Goal: Transaction & Acquisition: Purchase product/service

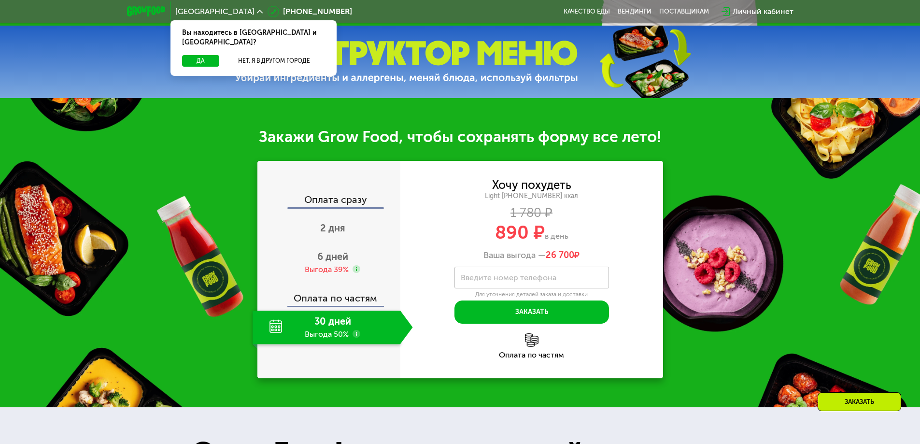
scroll to position [435, 0]
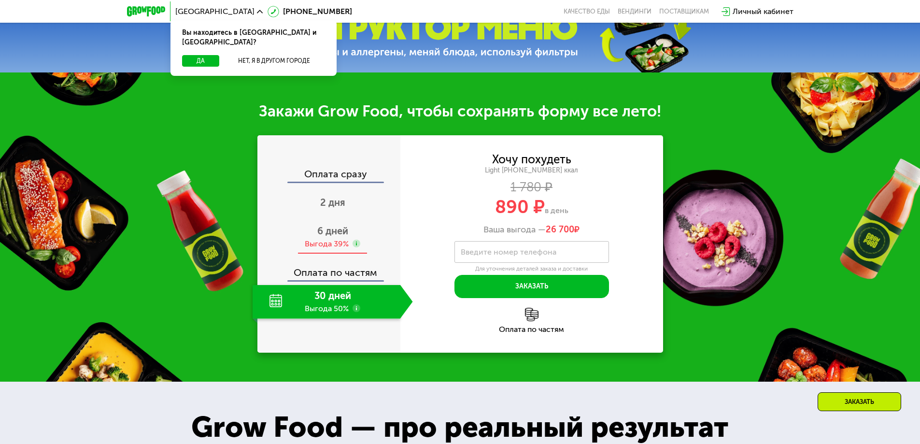
click at [318, 248] on div "Выгода 39%" at bounding box center [327, 244] width 44 height 11
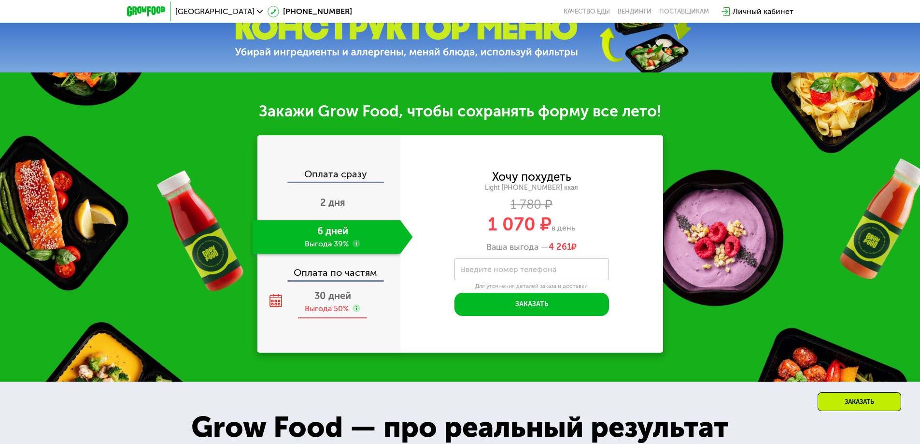
click at [325, 308] on div "Выгода 50%" at bounding box center [327, 308] width 44 height 11
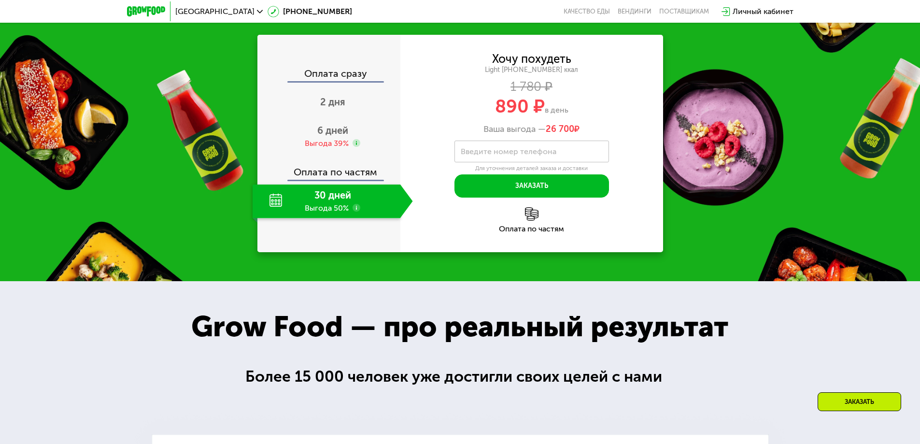
scroll to position [531, 0]
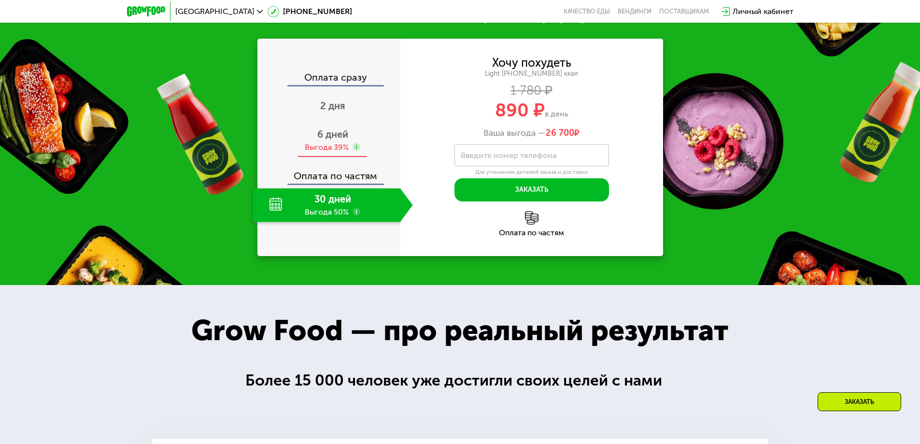
click at [326, 140] on span "6 дней" at bounding box center [332, 134] width 31 height 12
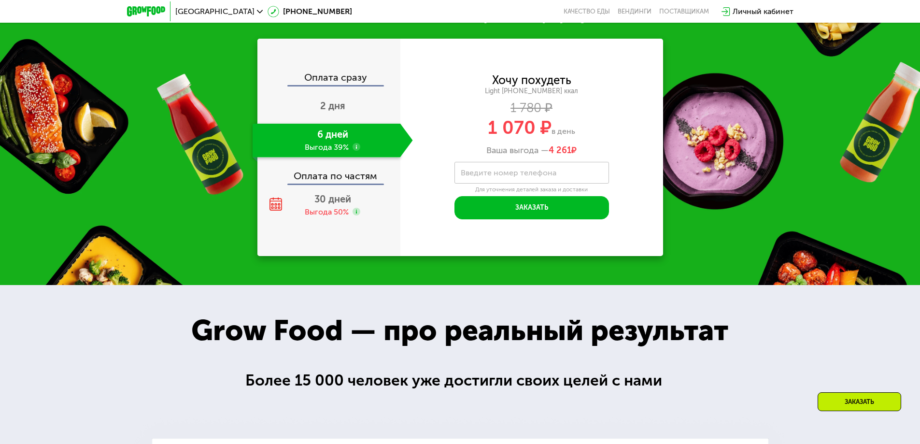
click at [338, 178] on div "Оплата по частям" at bounding box center [329, 172] width 142 height 22
click at [328, 212] on div "Выгода 50%" at bounding box center [327, 212] width 44 height 11
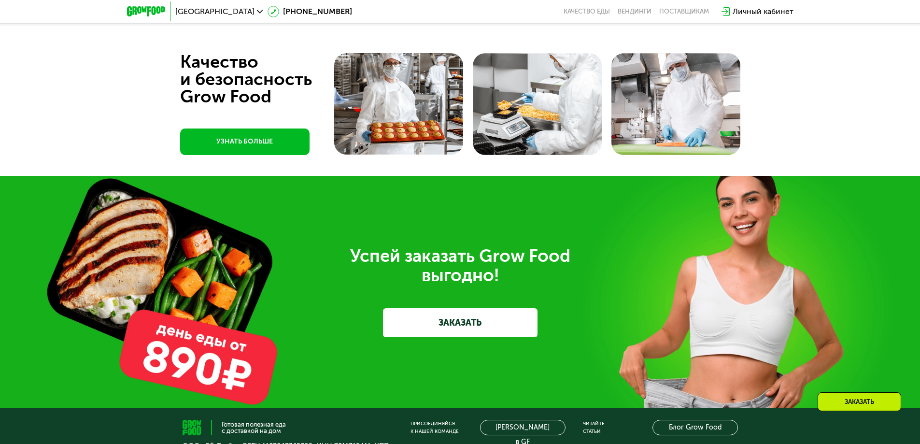
scroll to position [2478, 0]
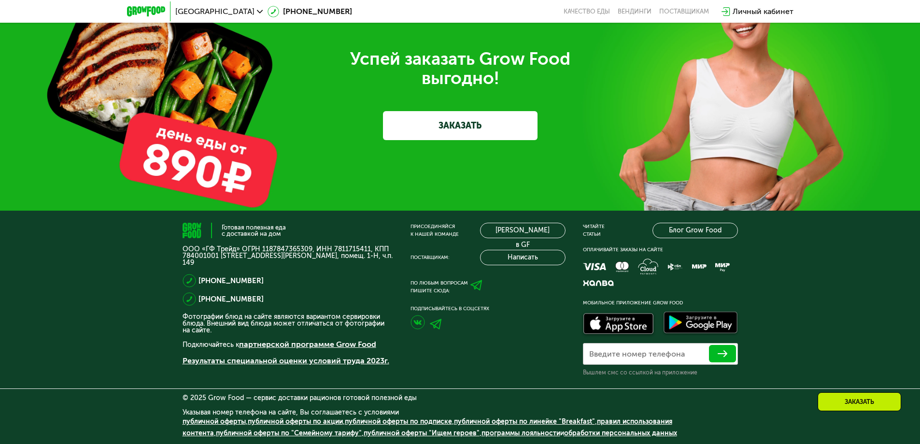
click at [459, 128] on link "ЗАКАЗАТЬ" at bounding box center [460, 125] width 155 height 29
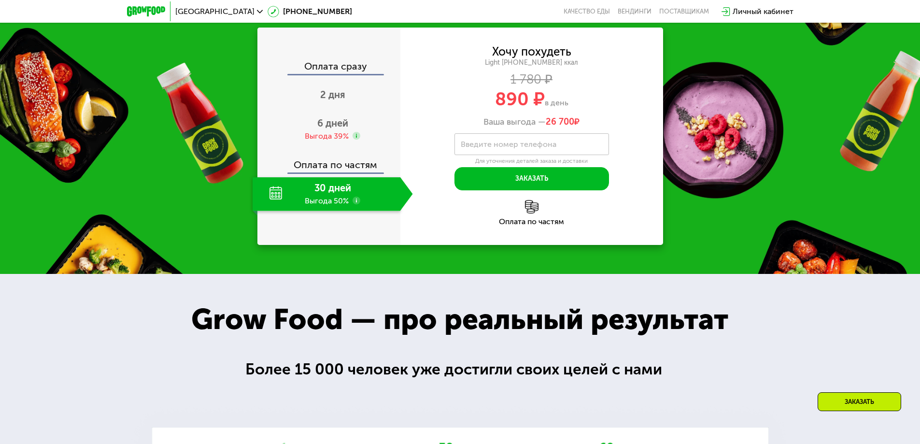
scroll to position [488, 0]
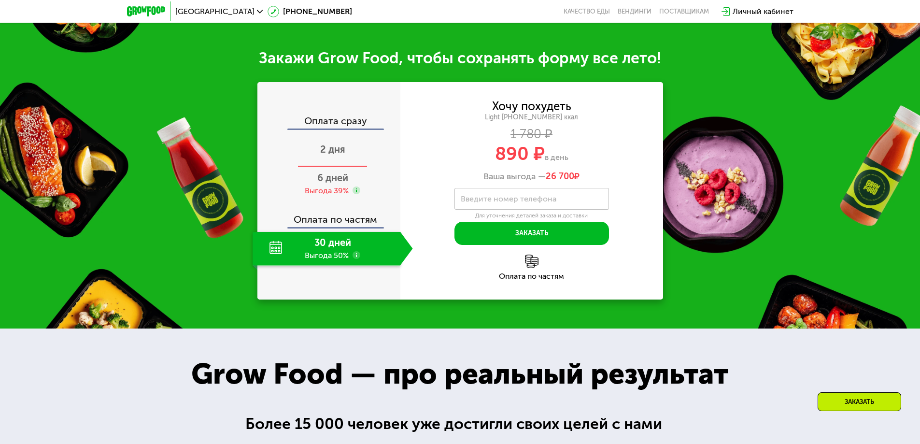
click at [327, 155] on span "2 дня" at bounding box center [332, 149] width 25 height 12
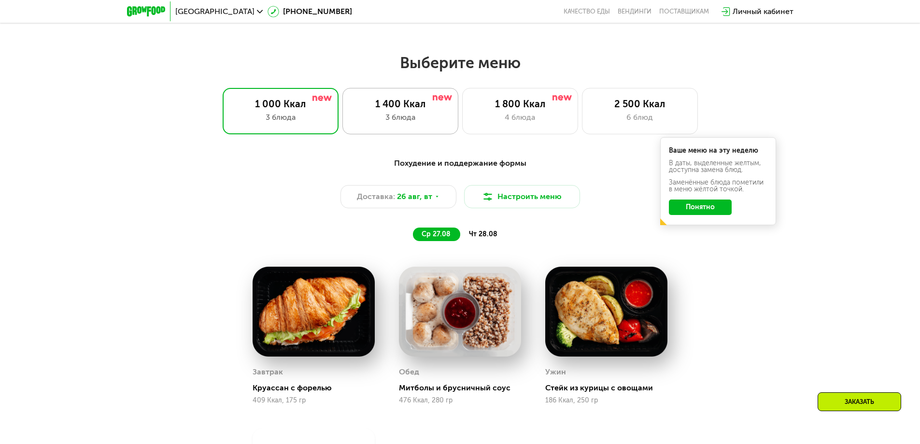
click at [462, 113] on div "1 400 Ккал 3 блюда" at bounding box center [520, 111] width 116 height 46
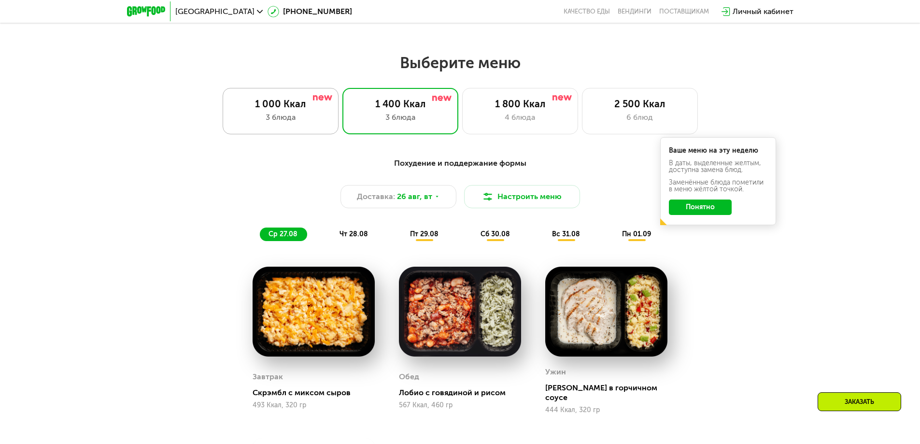
click at [278, 109] on div "1 000 Ккал" at bounding box center [281, 104] width 96 height 12
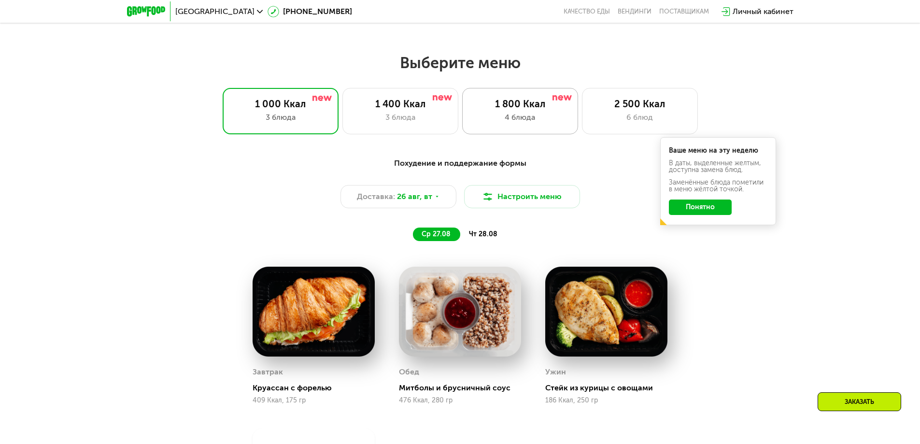
click at [528, 110] on div "1 800 Ккал" at bounding box center [520, 104] width 96 height 12
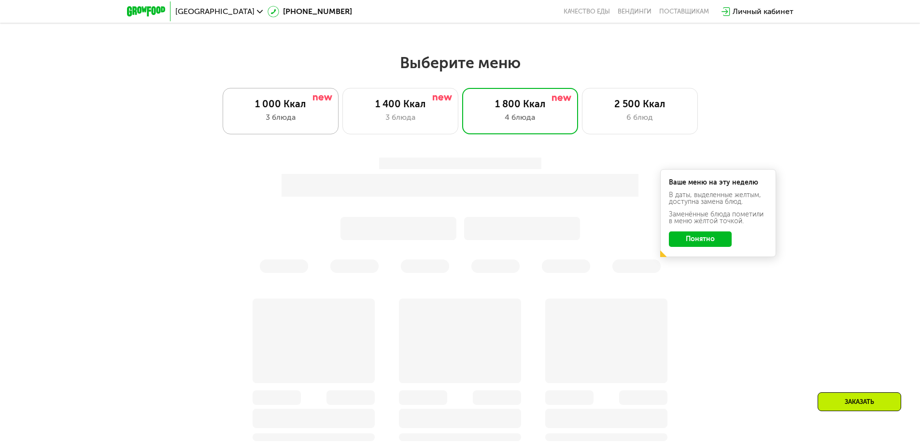
click at [285, 110] on div "1 000 Ккал" at bounding box center [281, 104] width 96 height 12
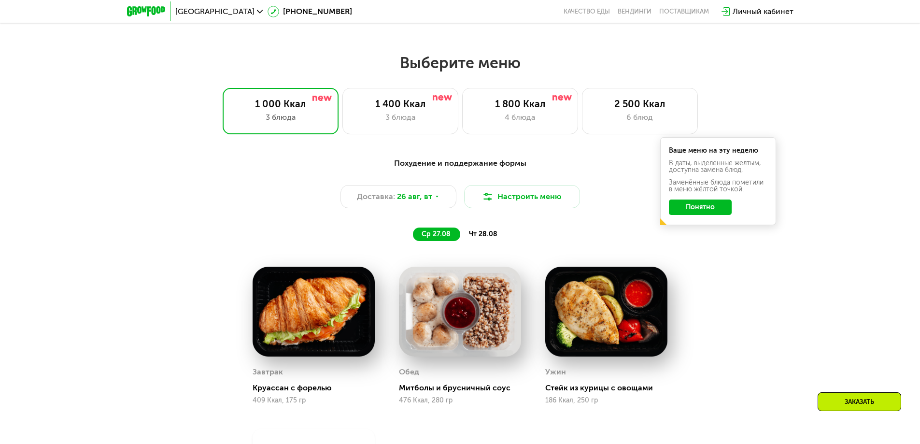
click at [698, 207] on button "Понятно" at bounding box center [700, 206] width 63 height 15
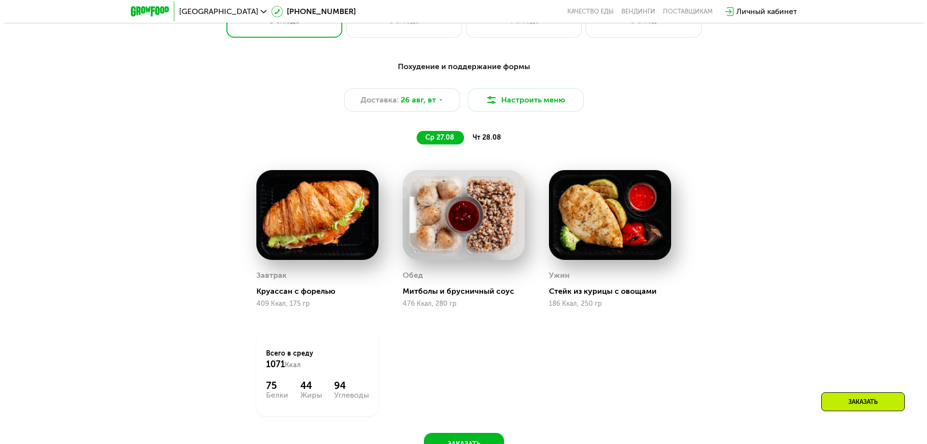
scroll to position [536, 0]
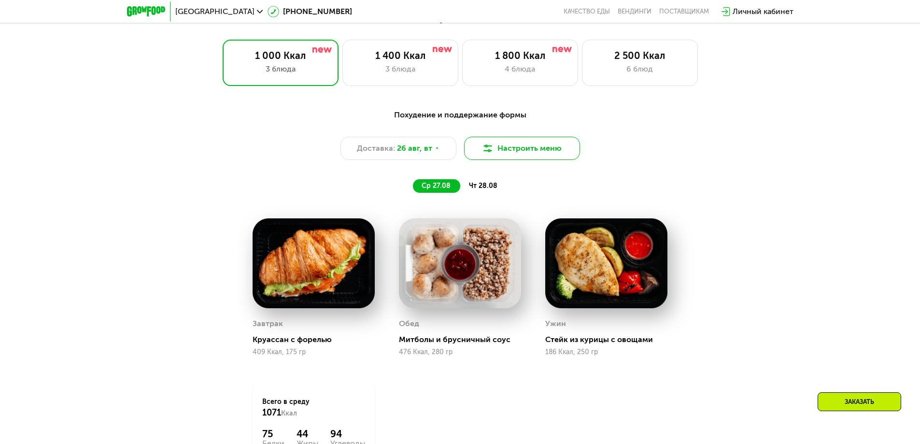
click at [486, 152] on img at bounding box center [488, 148] width 12 height 12
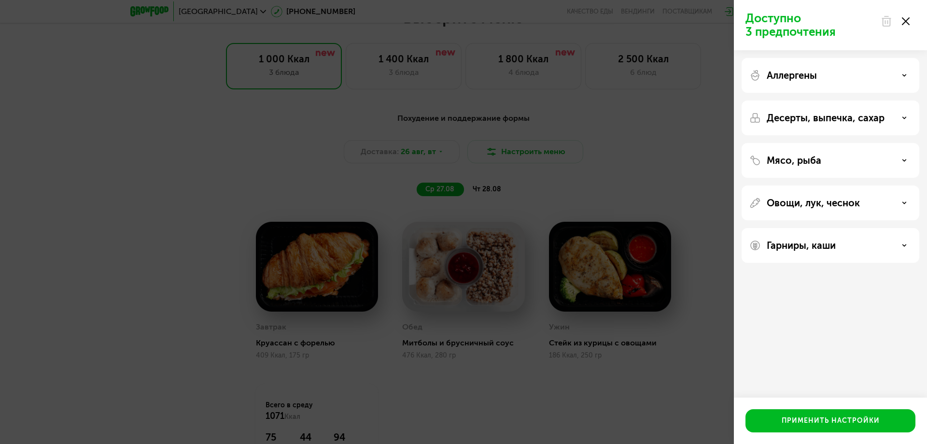
click at [636, 145] on div "Доступно 3 предпочтения Аллергены Десерты, выпечка, сахар Мясо, рыба Овощи, лук…" at bounding box center [463, 222] width 927 height 444
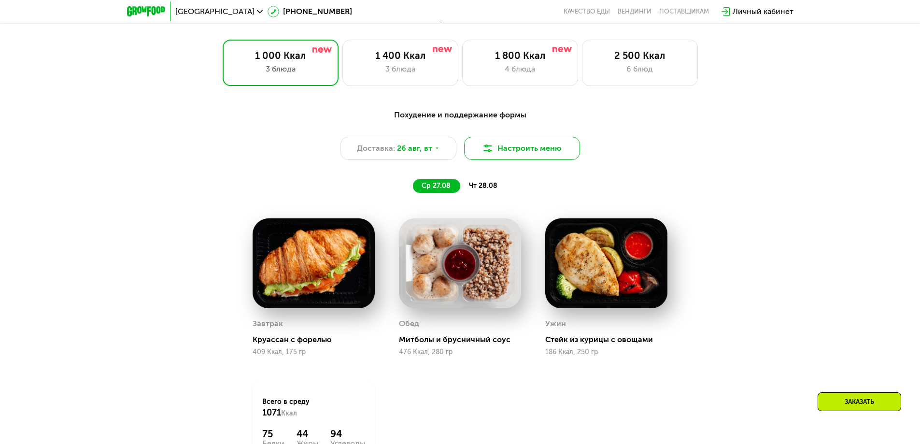
click at [524, 147] on button "Настроить меню" at bounding box center [522, 148] width 116 height 23
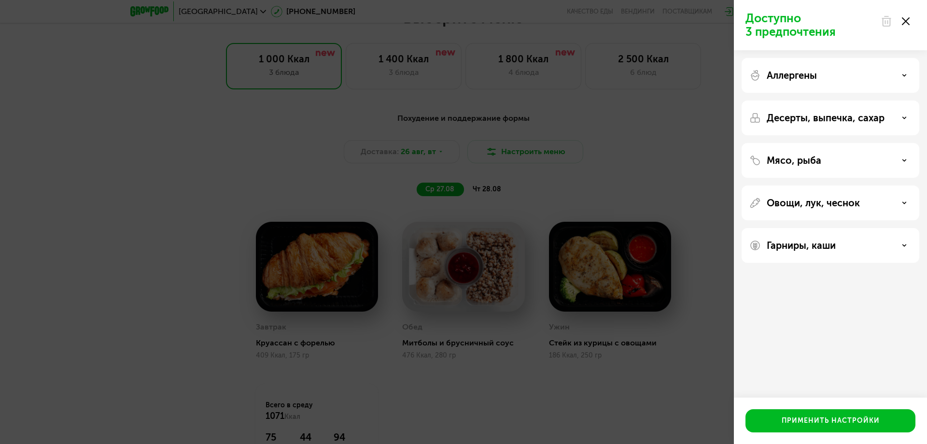
click at [823, 163] on div "Мясо, рыба" at bounding box center [831, 161] width 162 height 12
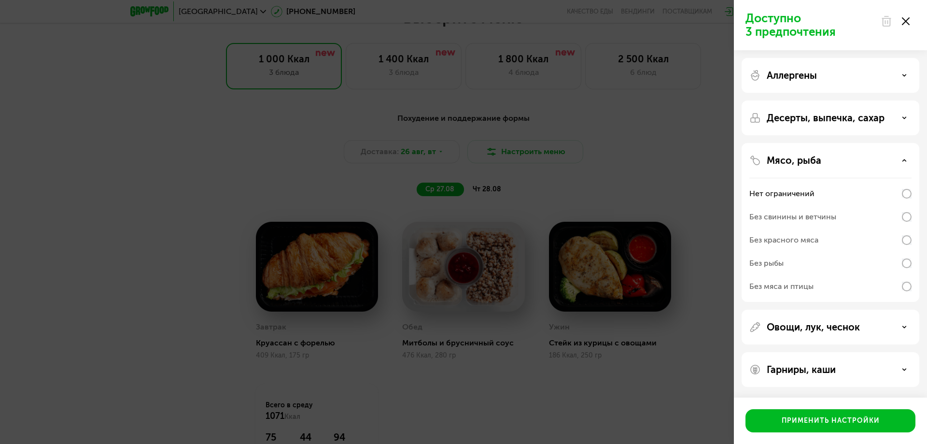
click at [803, 162] on p "Мясо, рыба" at bounding box center [794, 161] width 55 height 12
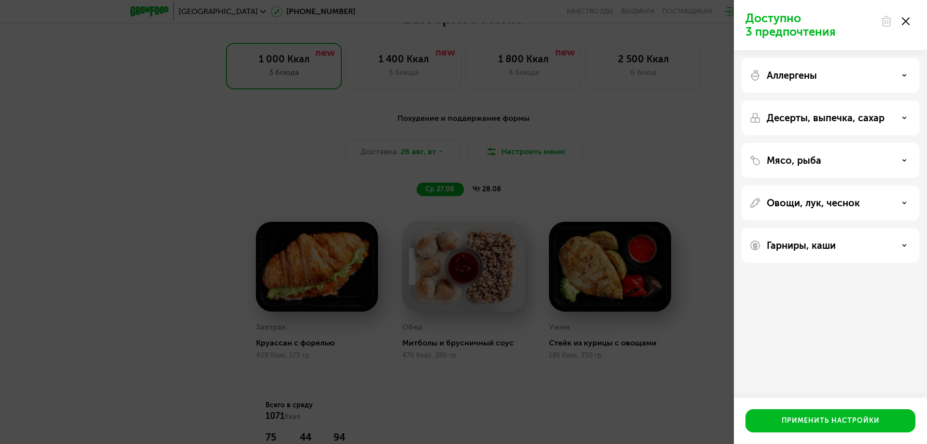
click at [801, 119] on p "Десерты, выпечка, сахар" at bounding box center [826, 118] width 118 height 12
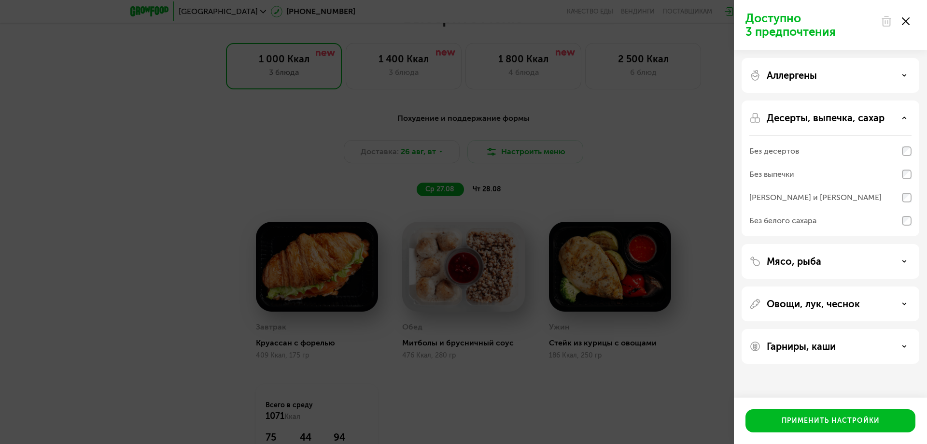
click at [799, 117] on p "Десерты, выпечка, сахар" at bounding box center [826, 118] width 118 height 12
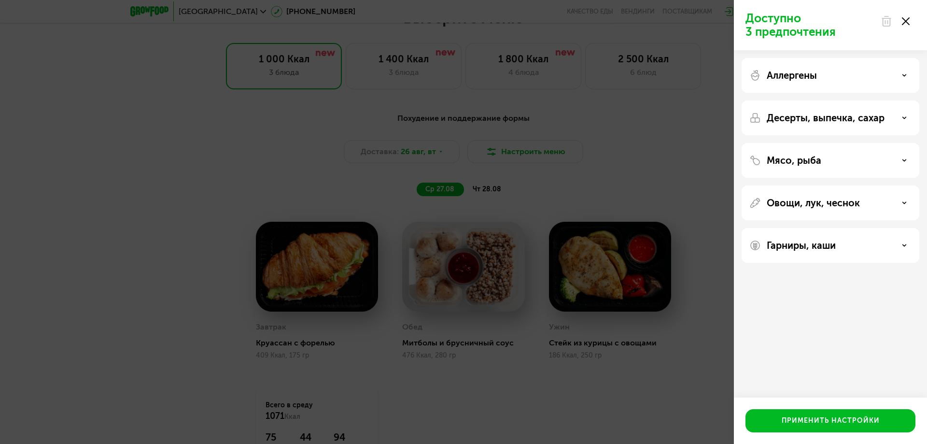
click at [801, 203] on p "Овощи, лук, чеснок" at bounding box center [813, 203] width 93 height 12
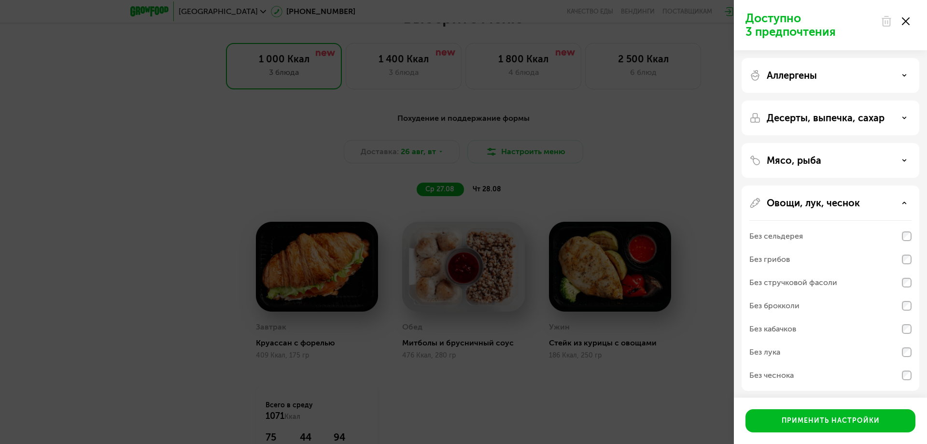
click at [800, 198] on p "Овощи, лук, чеснок" at bounding box center [813, 203] width 93 height 12
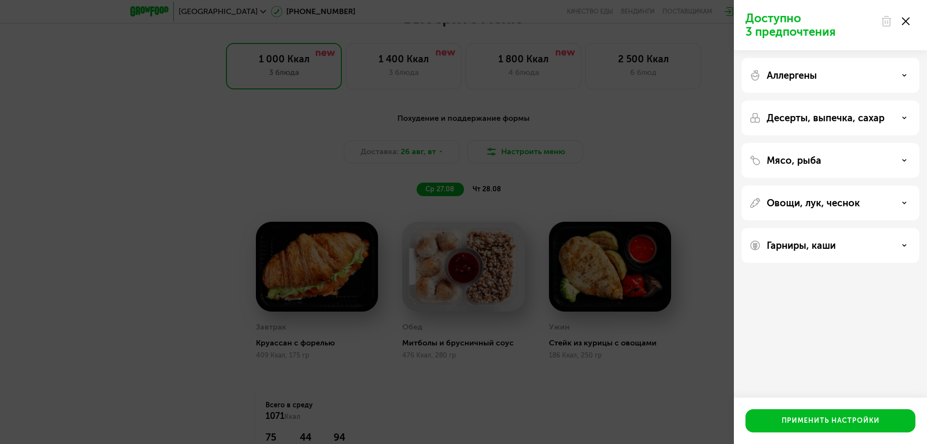
click at [799, 240] on p "Гарниры, каши" at bounding box center [801, 246] width 69 height 12
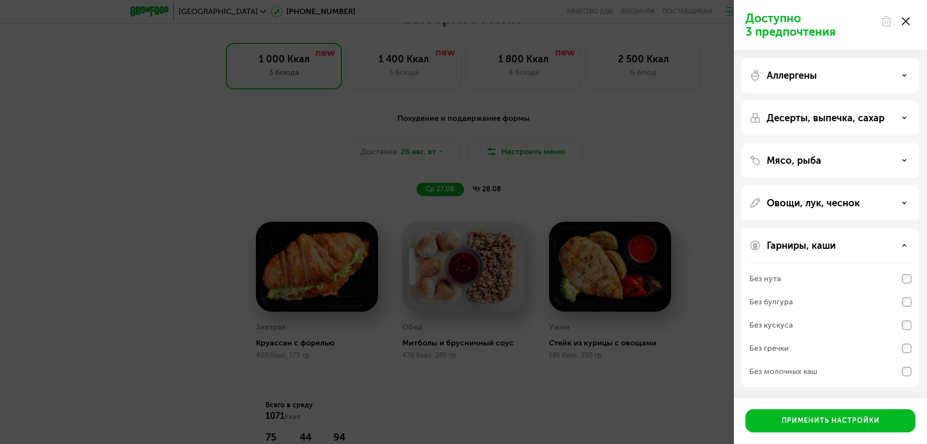
click at [799, 243] on p "Гарниры, каши" at bounding box center [801, 246] width 69 height 12
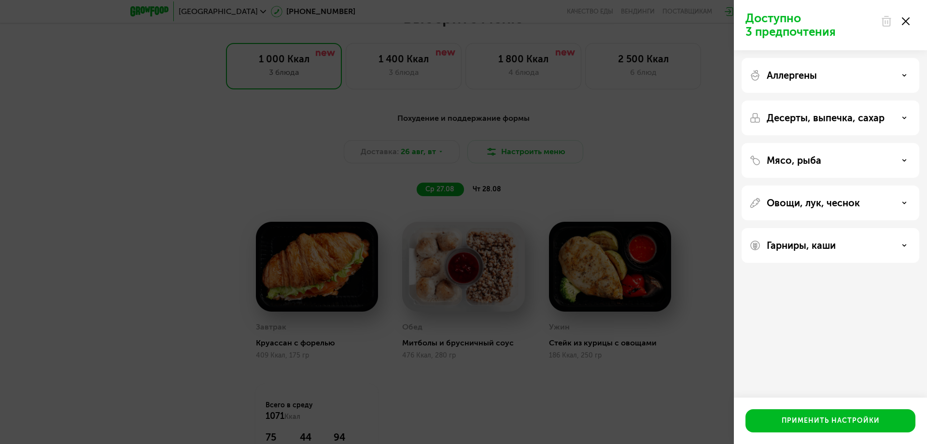
click at [794, 201] on p "Овощи, лук, чеснок" at bounding box center [813, 203] width 93 height 12
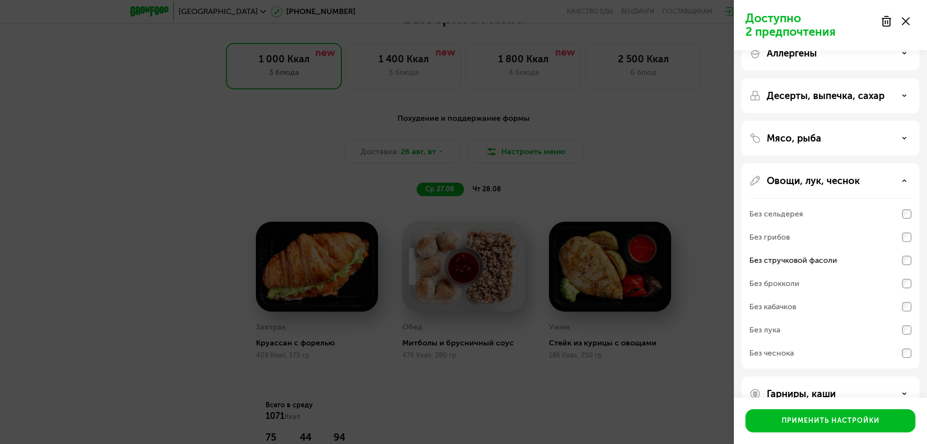
scroll to position [0, 0]
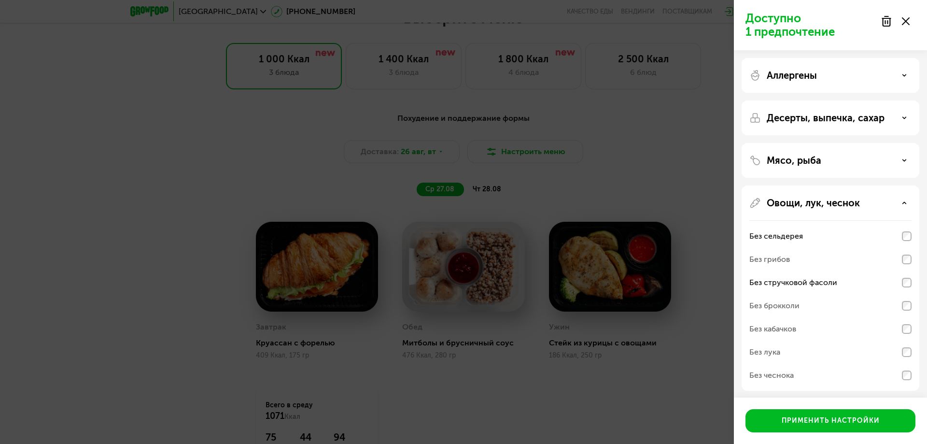
click at [830, 100] on div "Аллергены" at bounding box center [831, 117] width 178 height 35
click at [831, 75] on div "Аллергены" at bounding box center [831, 76] width 162 height 12
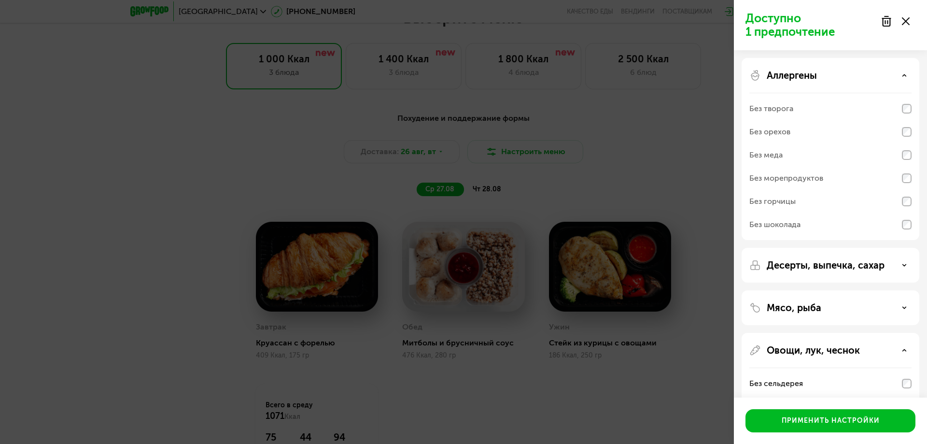
click at [799, 263] on p "Десерты, выпечка, сахар" at bounding box center [826, 265] width 118 height 12
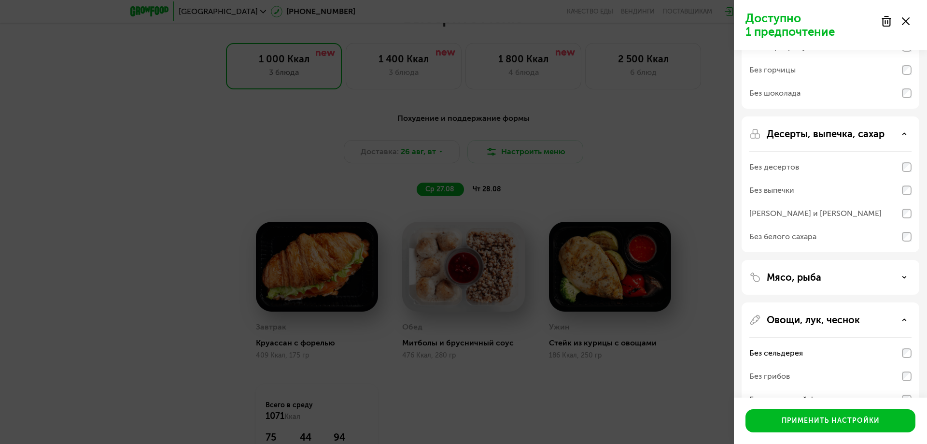
scroll to position [145, 0]
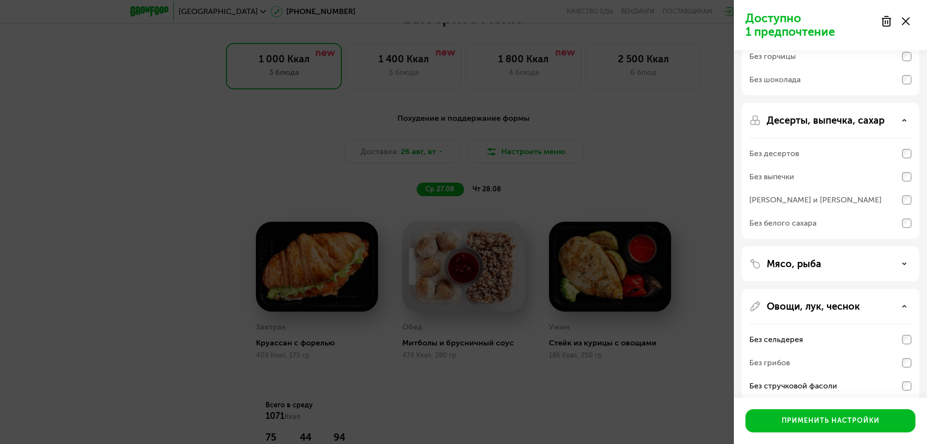
click at [792, 268] on p "Мясо, рыба" at bounding box center [794, 264] width 55 height 12
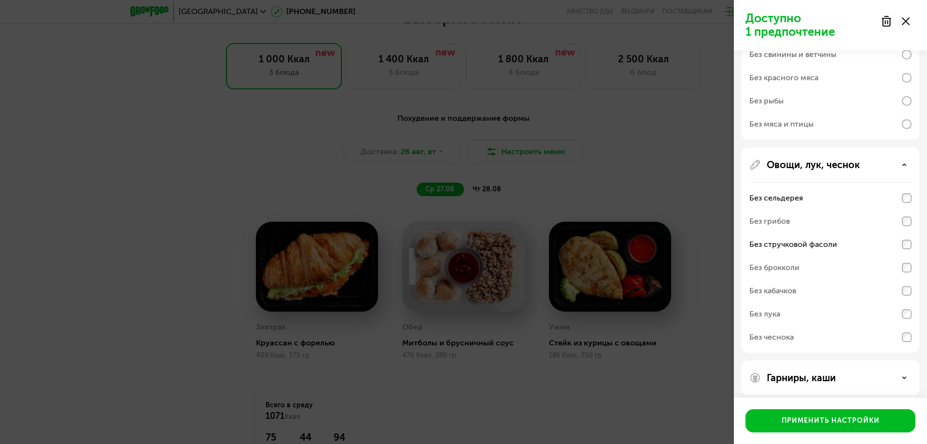
scroll to position [418, 0]
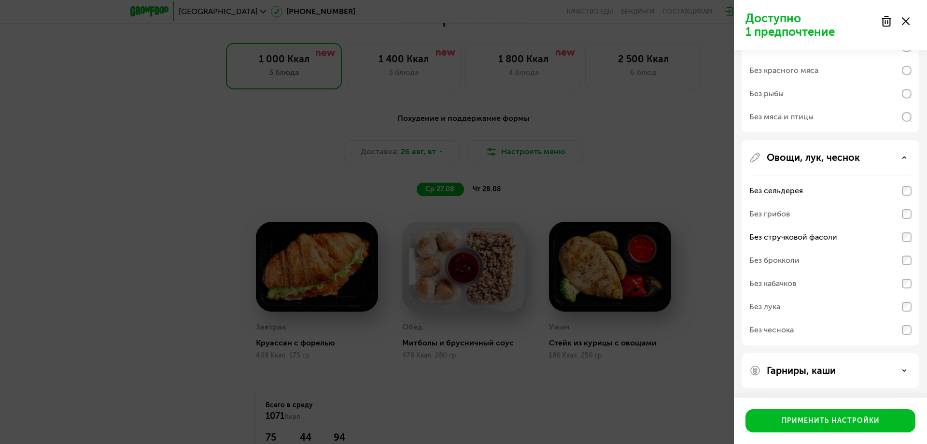
click at [790, 375] on div "Гарниры, каши" at bounding box center [831, 370] width 178 height 35
click at [794, 371] on p "Гарниры, каши" at bounding box center [801, 371] width 69 height 12
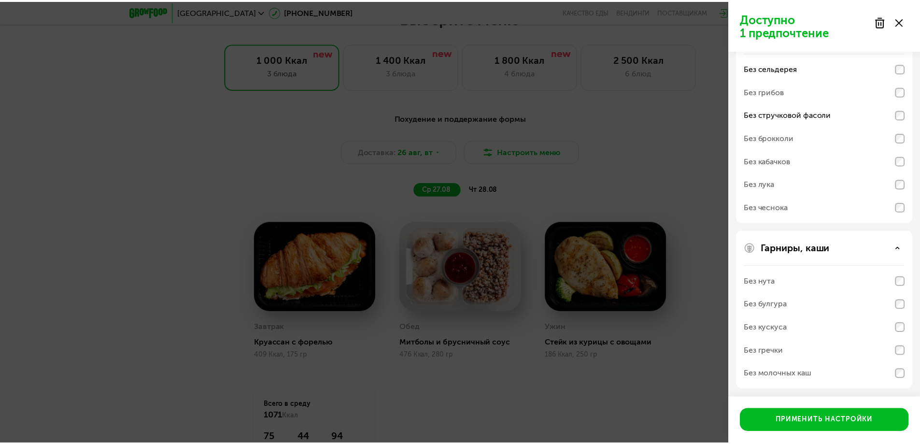
scroll to position [542, 0]
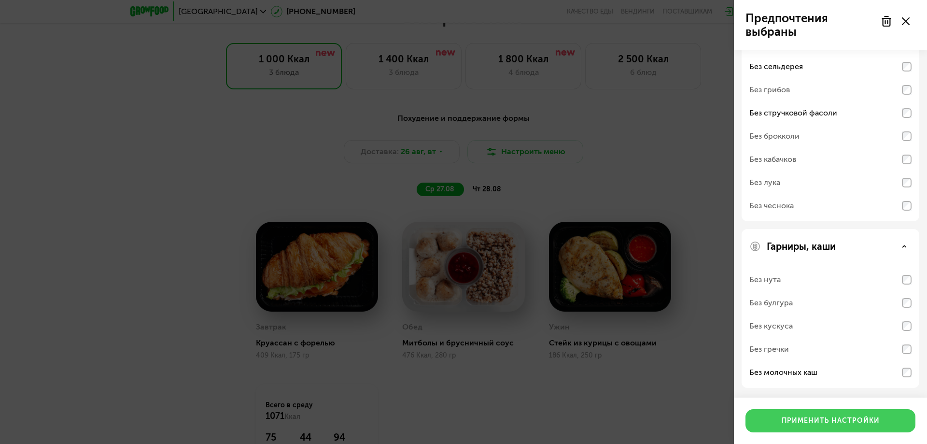
click at [821, 423] on div "Применить настройки" at bounding box center [831, 421] width 98 height 10
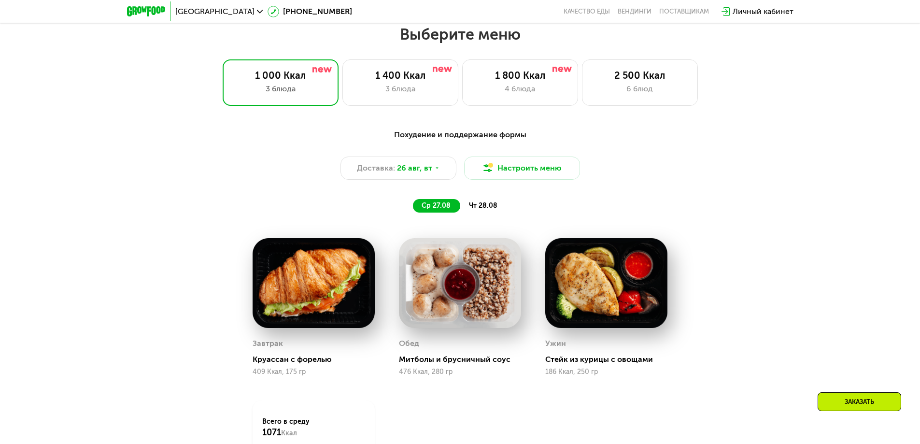
scroll to position [488, 0]
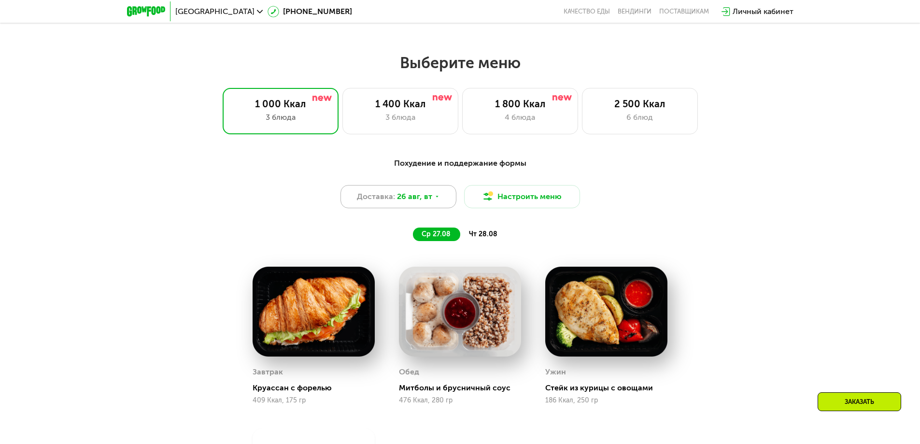
click at [426, 202] on span "26 авг, вт" at bounding box center [414, 197] width 35 height 12
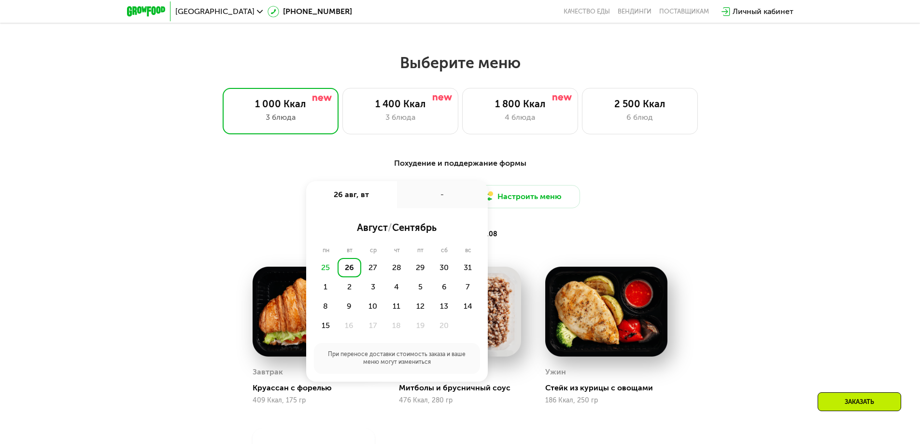
click at [751, 180] on div "Похудение и поддержание формы Доставка: [DATE] авг, вт - август / сентябрь пн в…" at bounding box center [461, 199] width 584 height 95
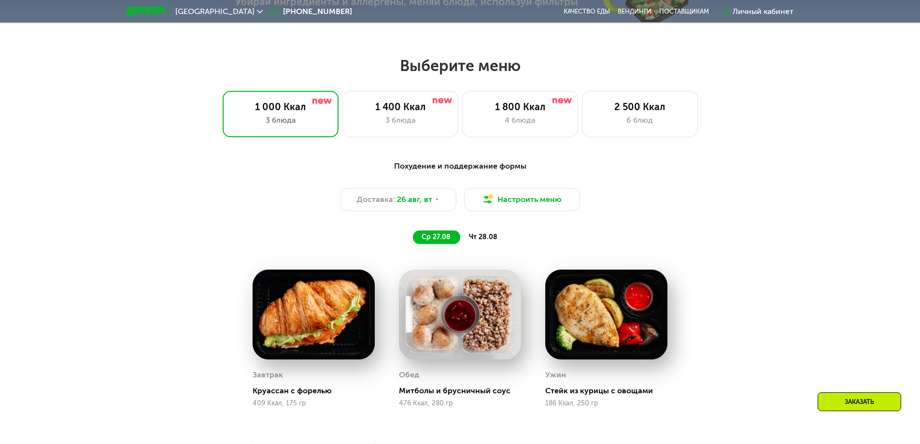
scroll to position [628, 0]
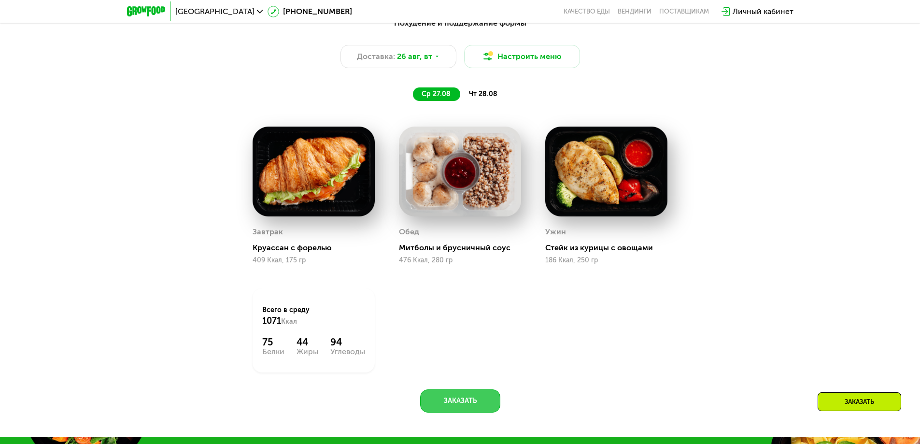
click at [476, 406] on button "Заказать" at bounding box center [460, 400] width 80 height 23
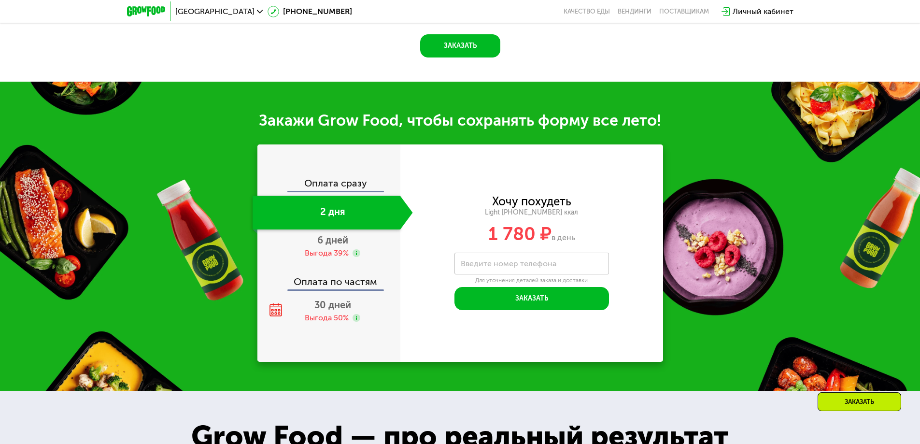
scroll to position [1068, 0]
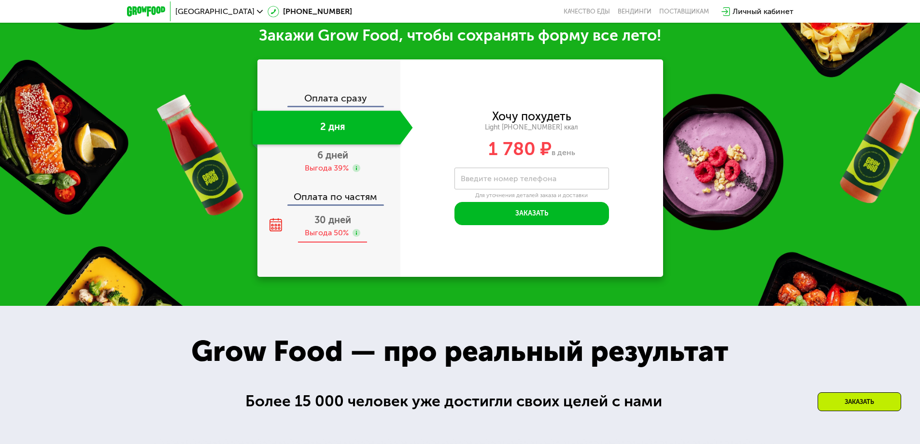
click at [322, 231] on div "Выгода 50%" at bounding box center [327, 233] width 44 height 11
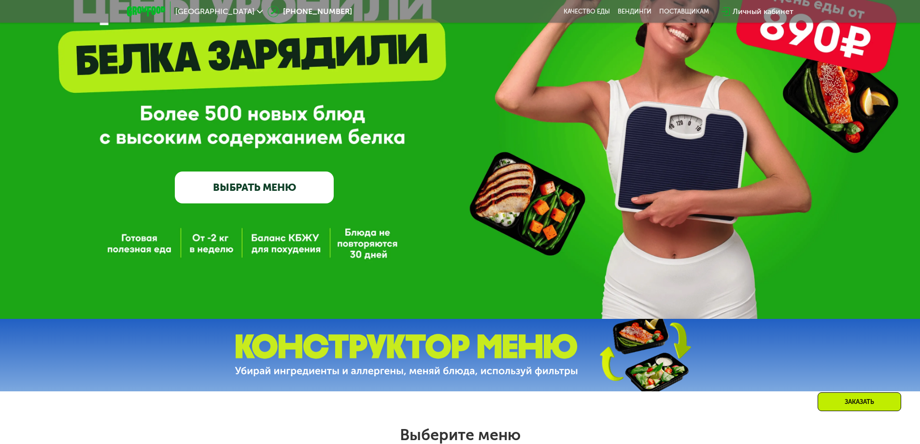
scroll to position [111, 0]
